Goal: Task Accomplishment & Management: Use online tool/utility

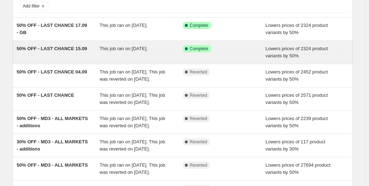
scroll to position [49, 0]
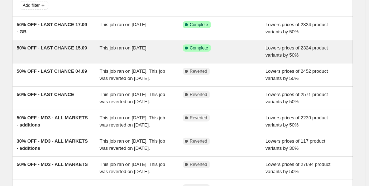
click at [57, 48] on span "50% OFF - LAST CHANCE 15.09" at bounding box center [52, 47] width 71 height 5
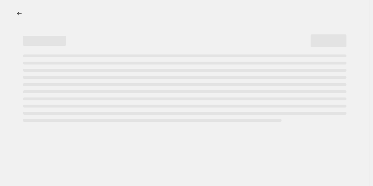
select select "percentage"
select select "collection"
